Goal: Transaction & Acquisition: Purchase product/service

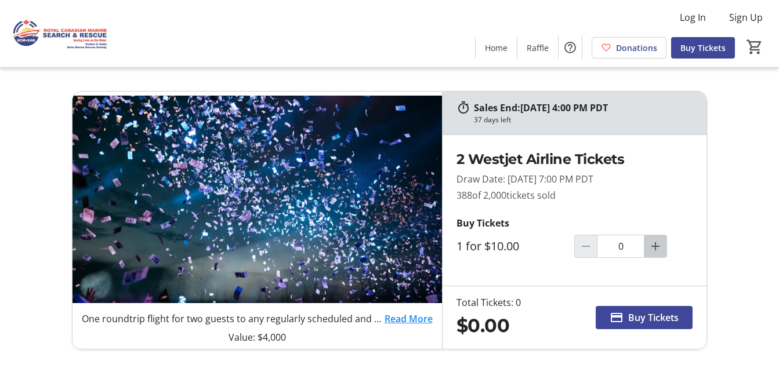
click at [661, 250] on mat-icon "Increment by one" at bounding box center [655, 246] width 14 height 14
type input "3"
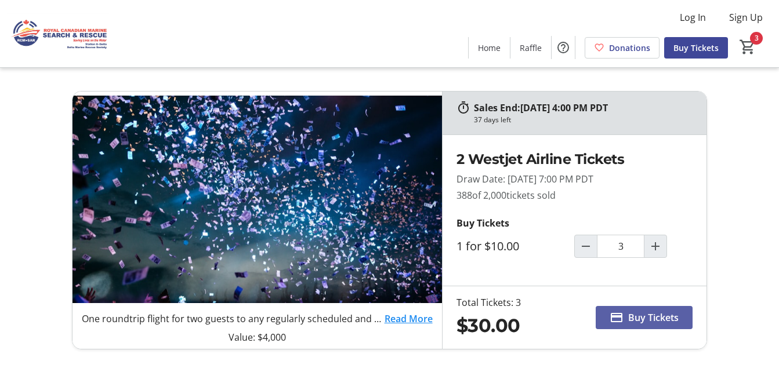
click at [642, 320] on span "Buy Tickets" at bounding box center [653, 318] width 50 height 14
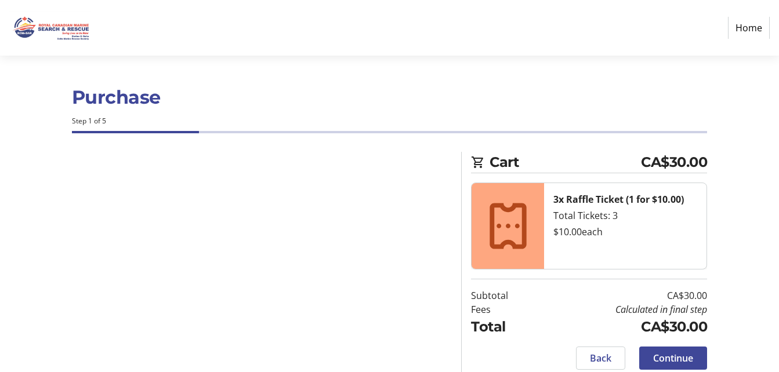
select select "CA"
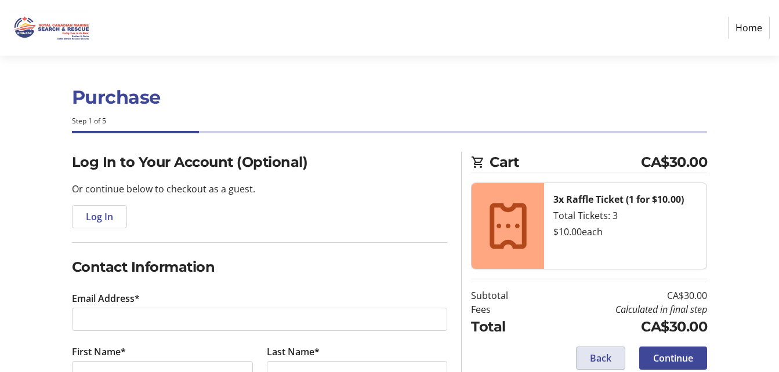
click at [600, 362] on span "Back" at bounding box center [600, 358] width 21 height 14
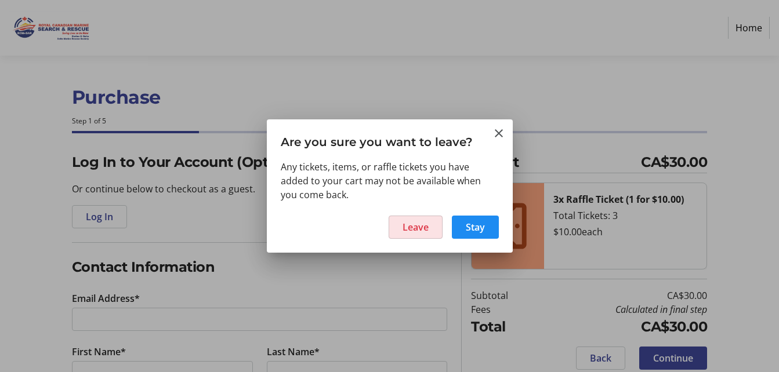
click at [420, 228] on span "Leave" at bounding box center [415, 227] width 26 height 14
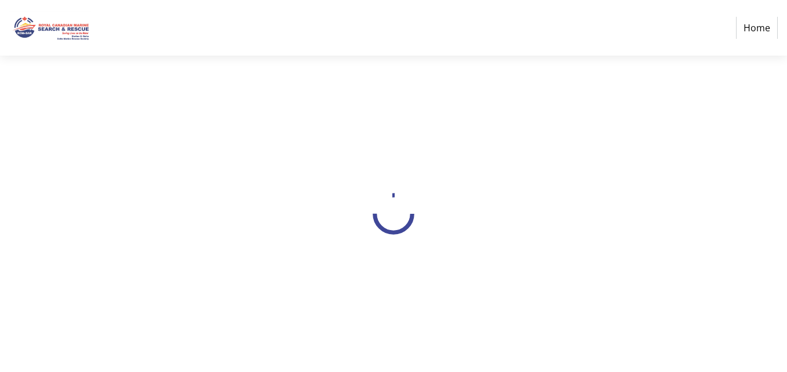
select select "CA"
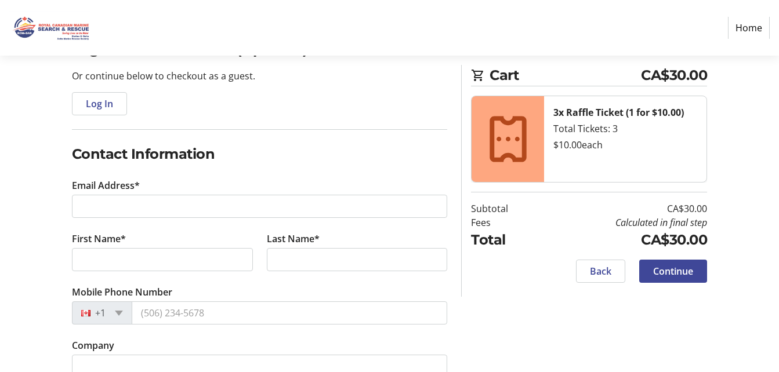
scroll to position [116, 0]
